Goal: Task Accomplishment & Management: Manage account settings

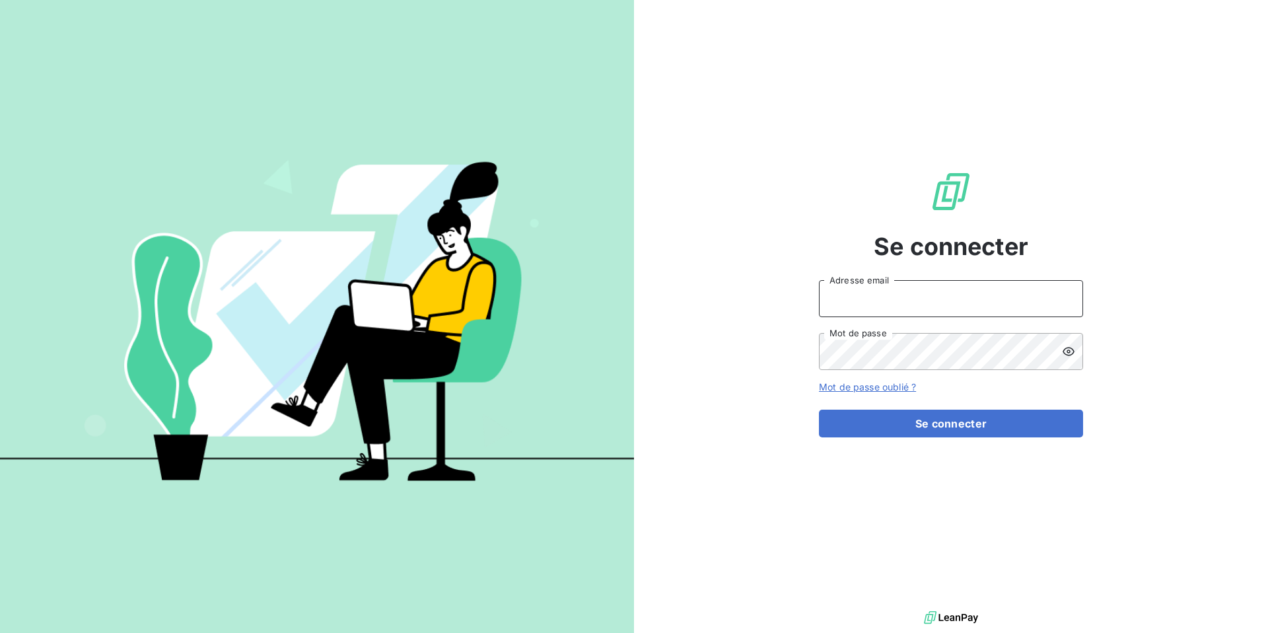
click at [874, 297] on input "Adresse email" at bounding box center [951, 298] width 264 height 37
type input "admin@metamicro"
click at [819, 409] on button "Se connecter" at bounding box center [951, 423] width 264 height 28
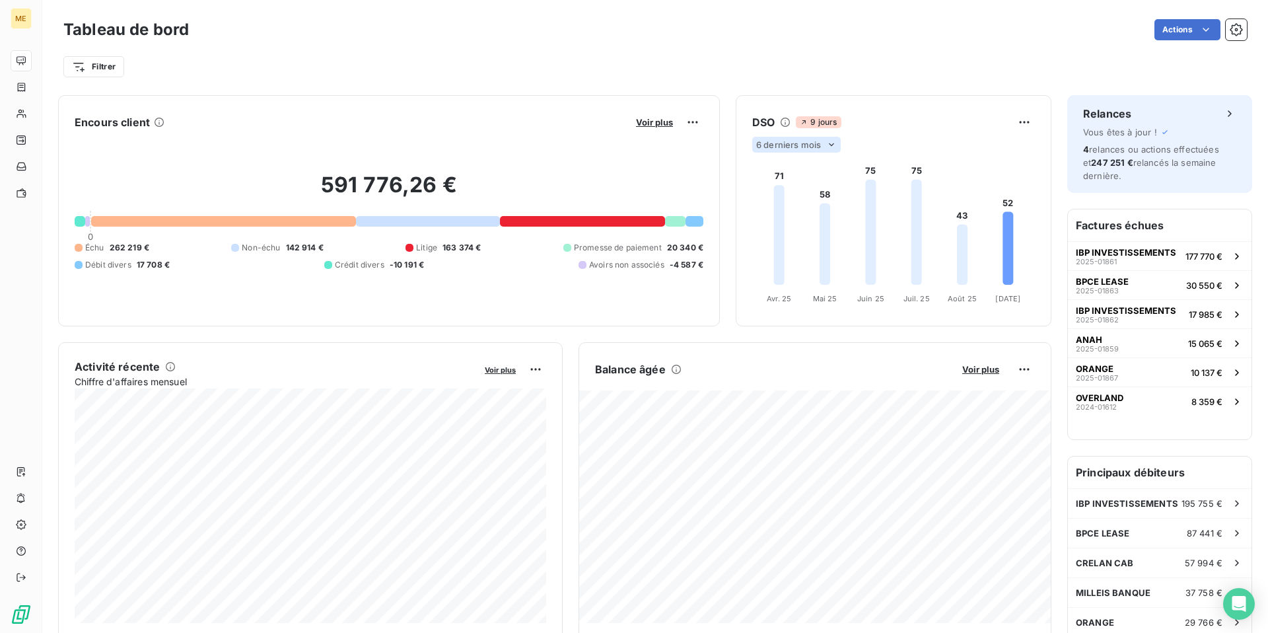
click at [819, 139] on span "6 derniers mois" at bounding box center [788, 144] width 65 height 11
click at [805, 200] on li "12" at bounding box center [798, 196] width 87 height 24
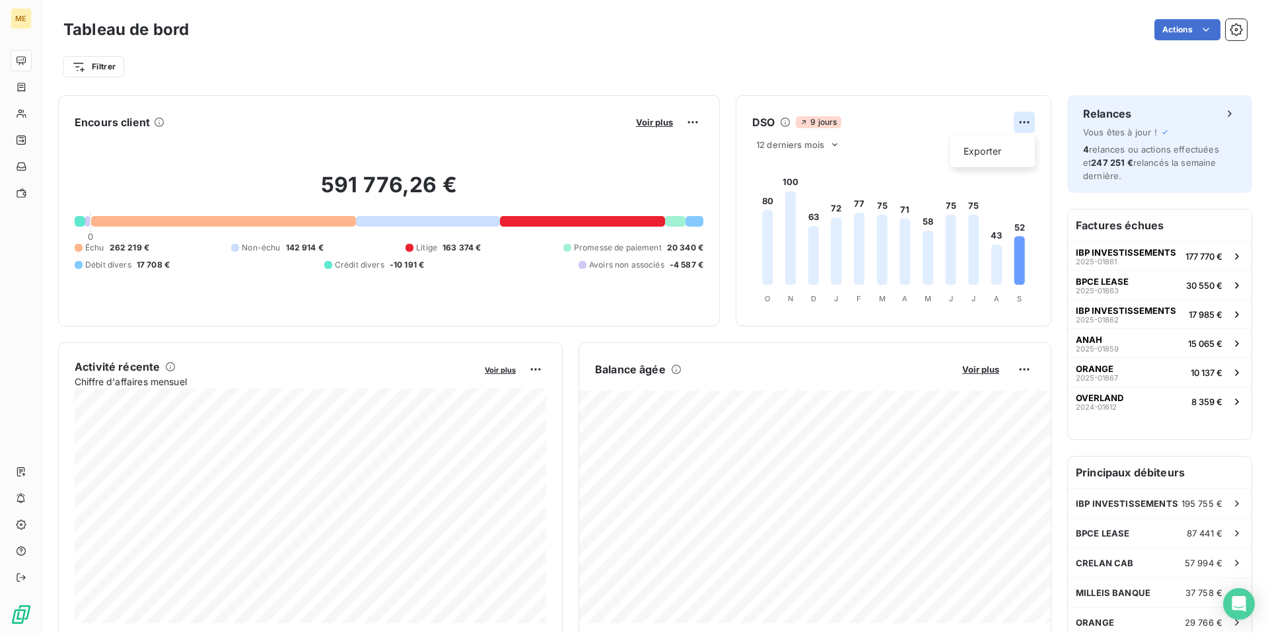
click at [1024, 123] on html "ME Tableau de bord Actions Filtrer Encours client Voir plus 591 776,26 € 0 Échu…" at bounding box center [634, 316] width 1268 height 633
click at [606, 44] on div "Filtrer" at bounding box center [655, 62] width 1184 height 36
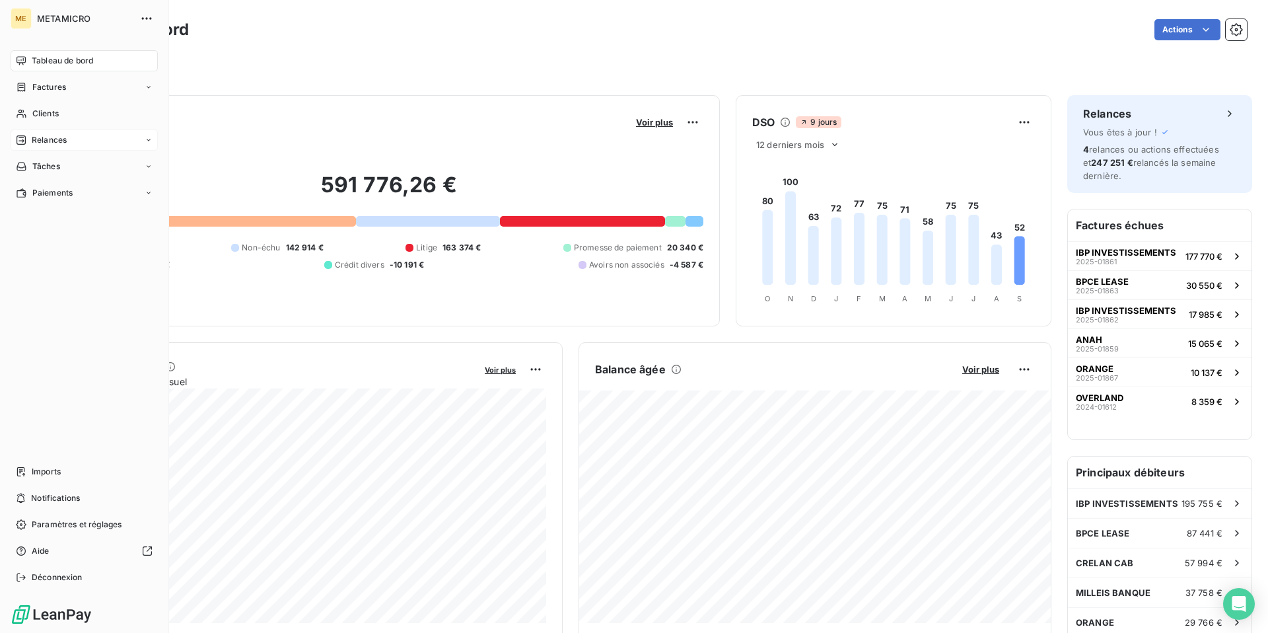
click at [57, 145] on span "Relances" at bounding box center [49, 140] width 35 height 12
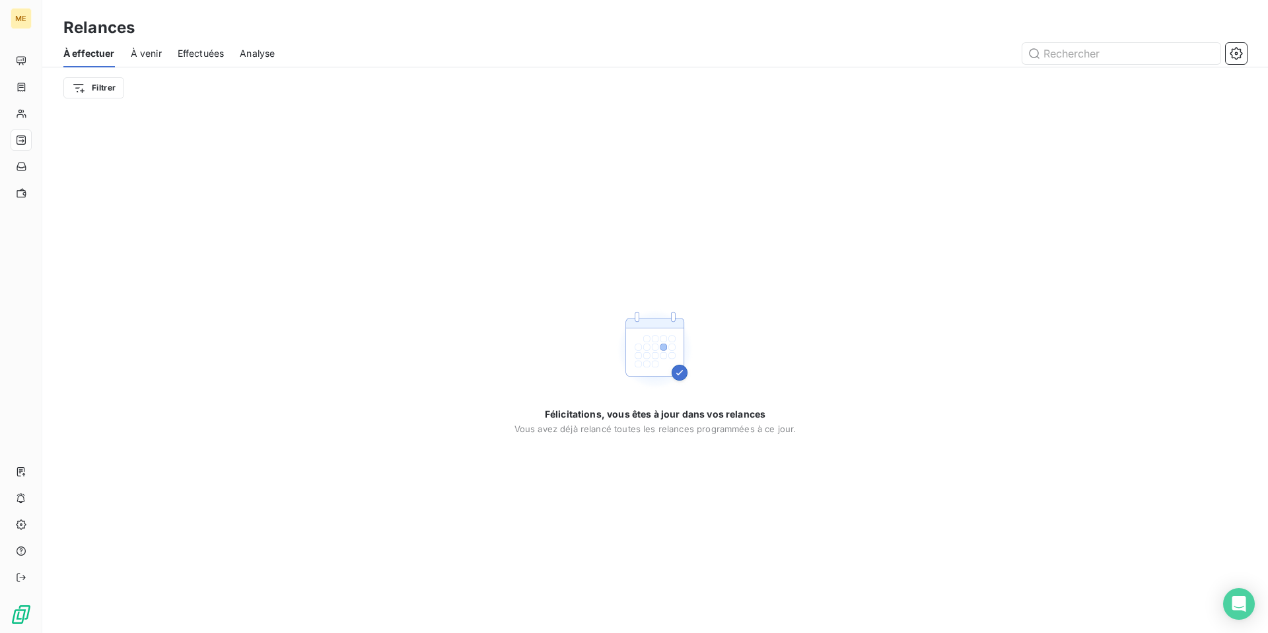
click at [200, 56] on span "Effectuées" at bounding box center [201, 53] width 47 height 13
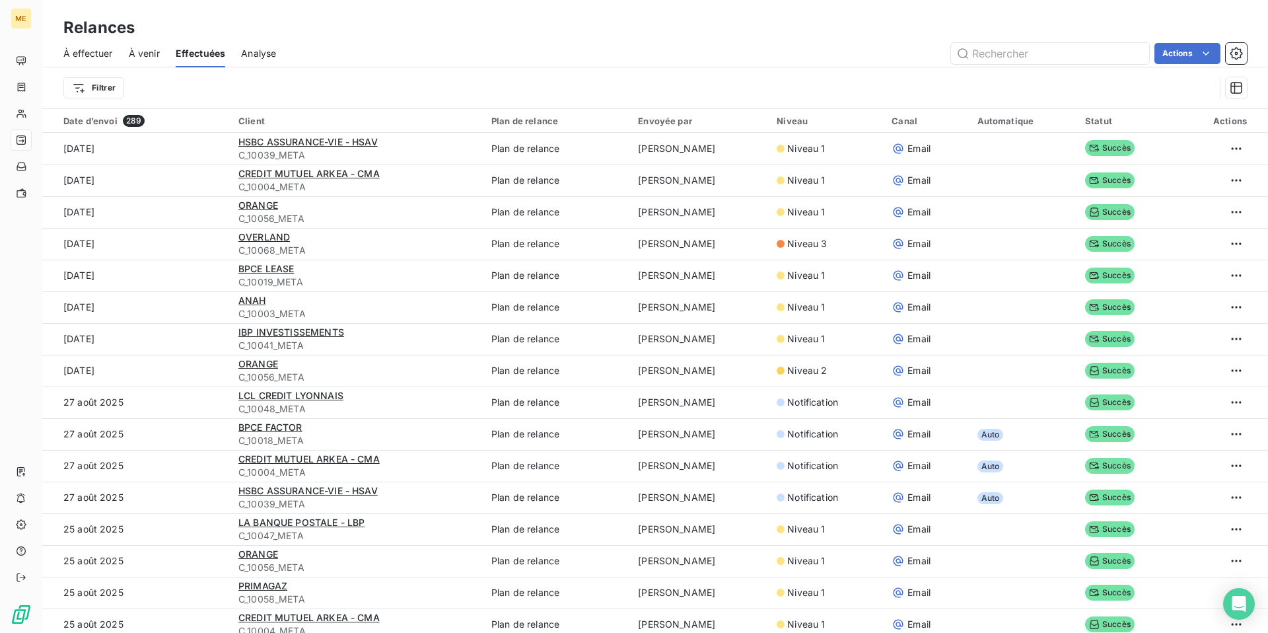
click at [993, 124] on div "Automatique" at bounding box center [1024, 121] width 92 height 11
click at [160, 59] on div "À effectuer À venir Effectuées Analyse Actions" at bounding box center [655, 54] width 1226 height 28
click at [147, 53] on span "À venir" at bounding box center [144, 53] width 31 height 13
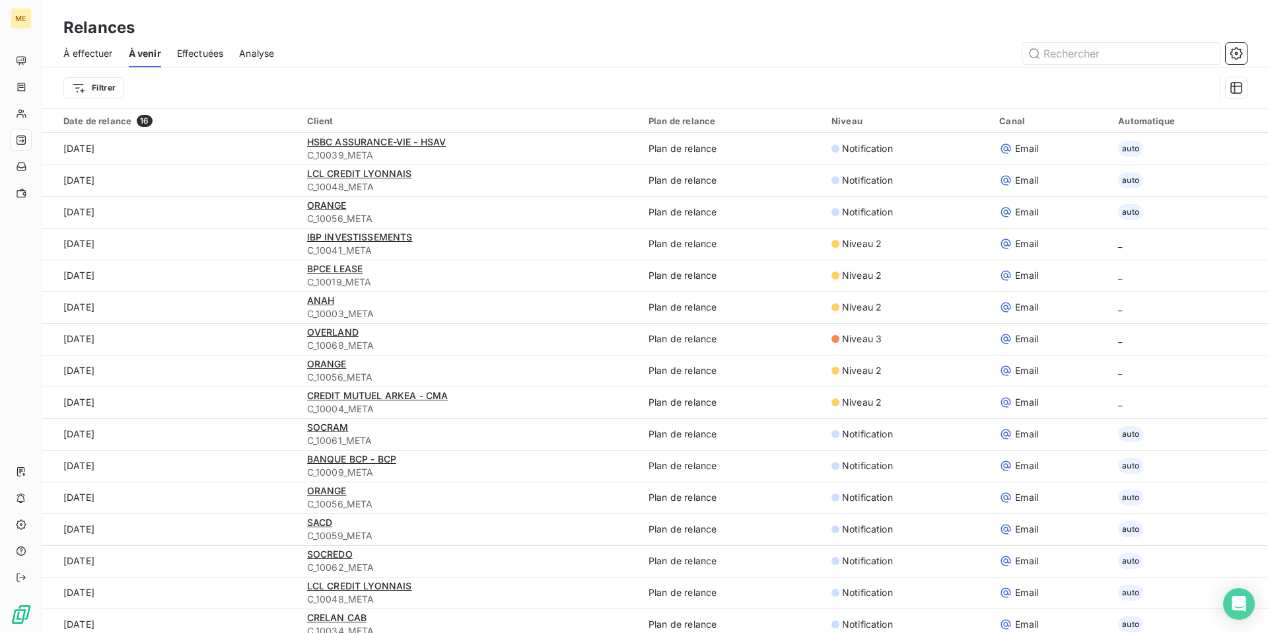
click at [198, 55] on span "Effectuées" at bounding box center [200, 53] width 47 height 13
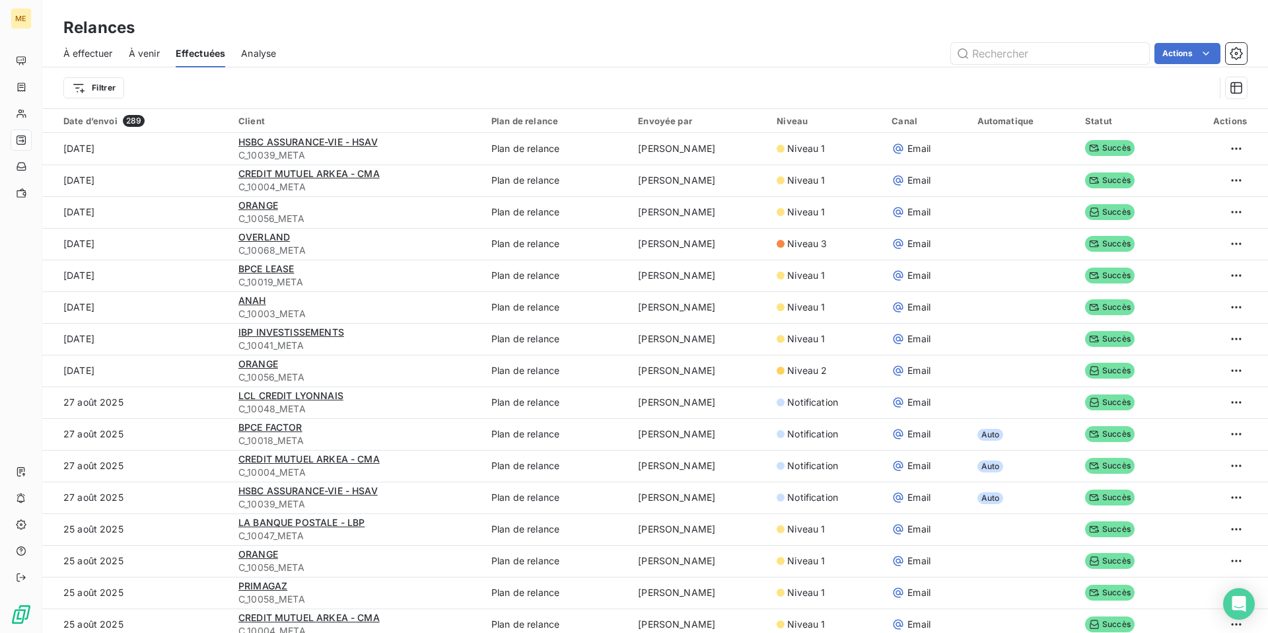
click at [155, 52] on span "À venir" at bounding box center [144, 53] width 31 height 13
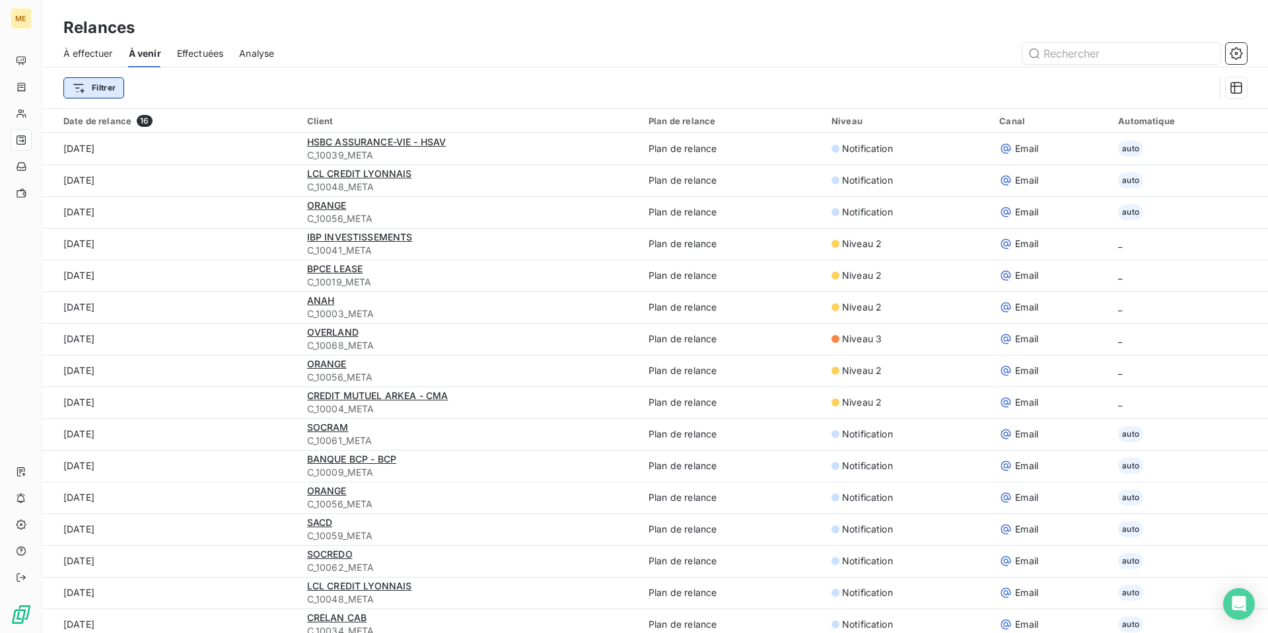
click at [102, 81] on html "ME Relances À effectuer À venir Effectuées Analyse Filtrer Date de relance 16 C…" at bounding box center [634, 316] width 1268 height 633
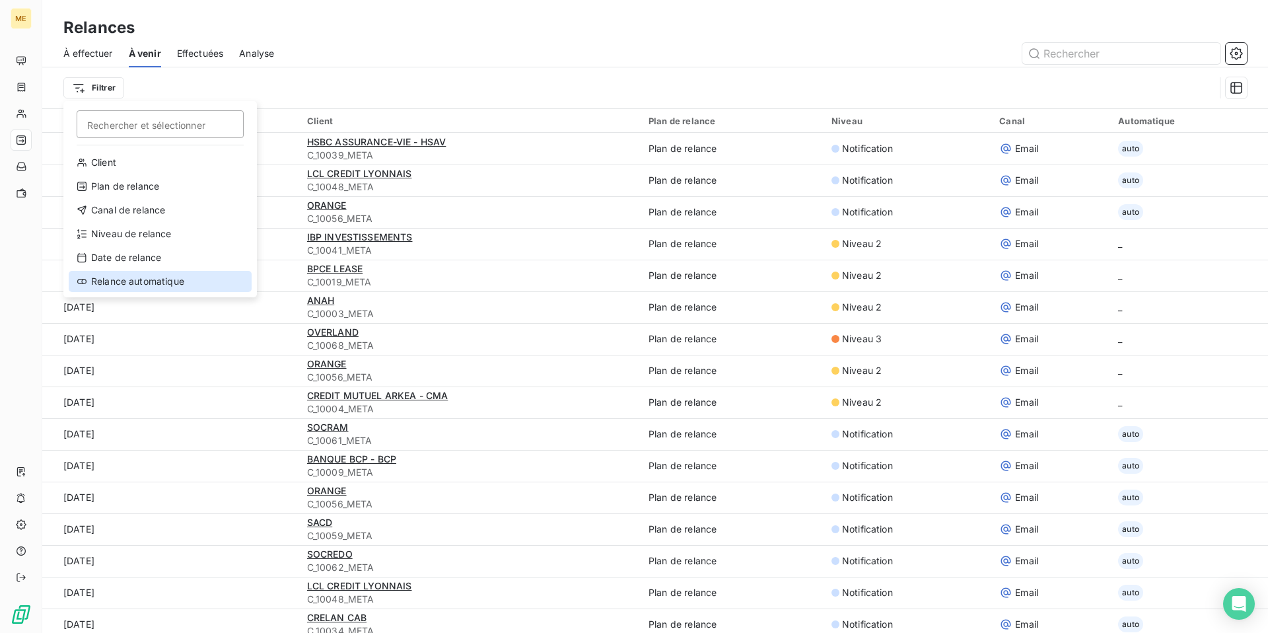
click at [162, 279] on div "Relance automatique" at bounding box center [160, 281] width 183 height 21
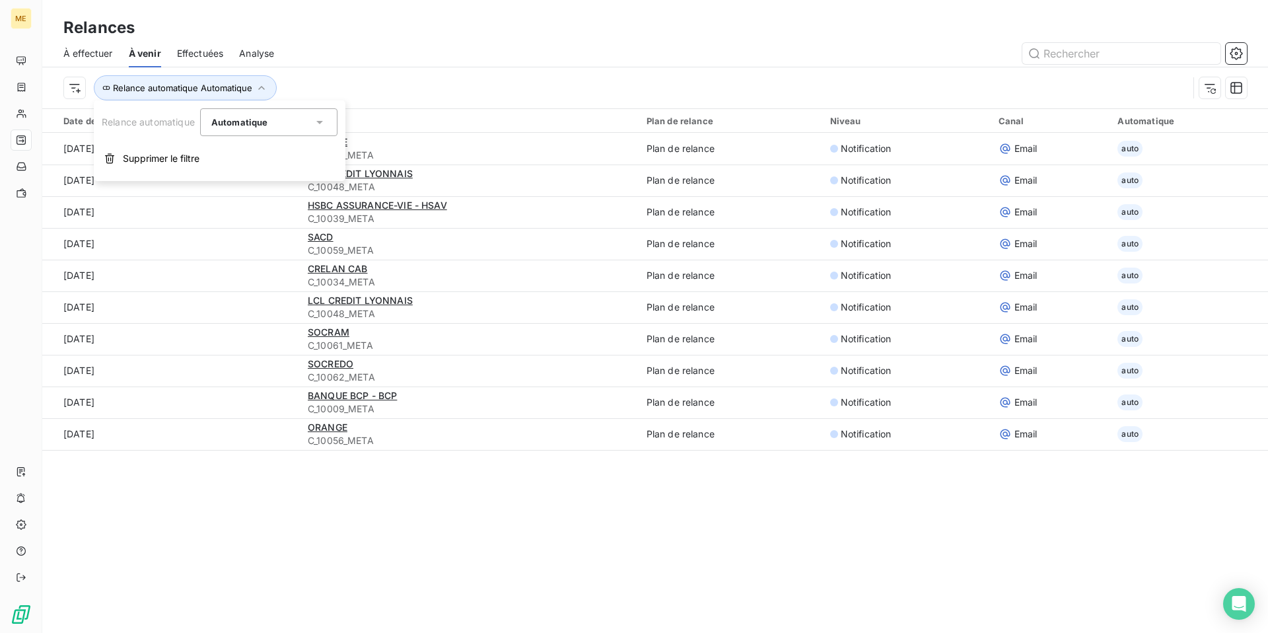
click at [252, 123] on span "Automatique" at bounding box center [239, 122] width 57 height 11
click at [261, 180] on li "Manuelle" at bounding box center [268, 177] width 137 height 24
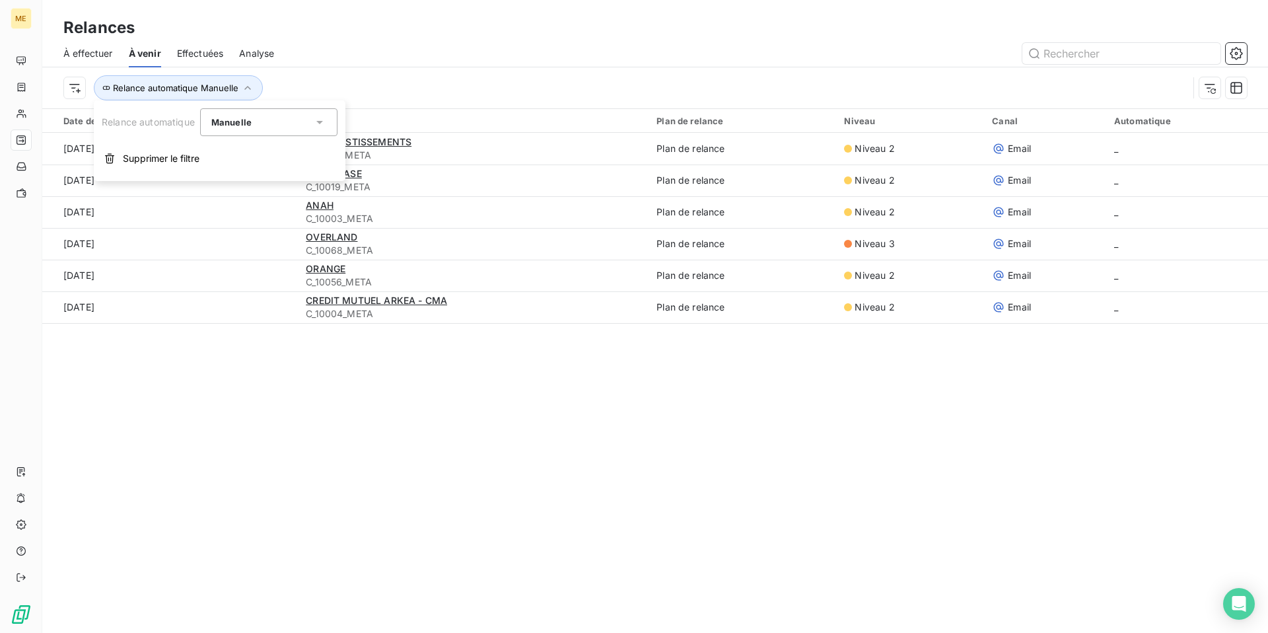
click at [503, 50] on div at bounding box center [768, 53] width 957 height 21
